Goal: Transaction & Acquisition: Subscribe to service/newsletter

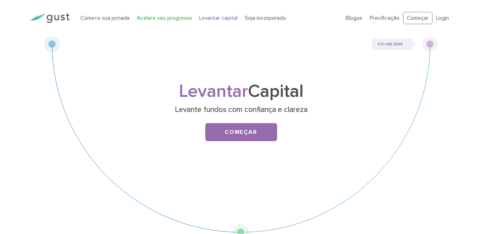
click at [174, 19] on link "Acelere seu progresso" at bounding box center [164, 18] width 55 height 6
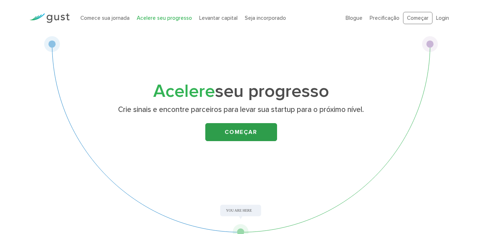
click at [252, 134] on link "Começar" at bounding box center [241, 132] width 72 height 18
click at [226, 17] on link "Levantar capital" at bounding box center [218, 18] width 38 height 6
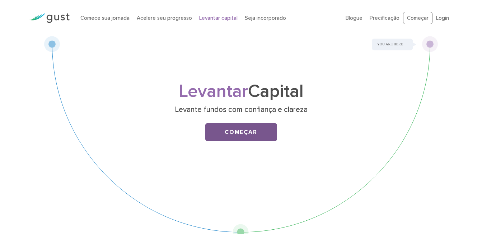
click at [240, 134] on link "Começar" at bounding box center [241, 132] width 72 height 18
